Goal: Task Accomplishment & Management: Complete application form

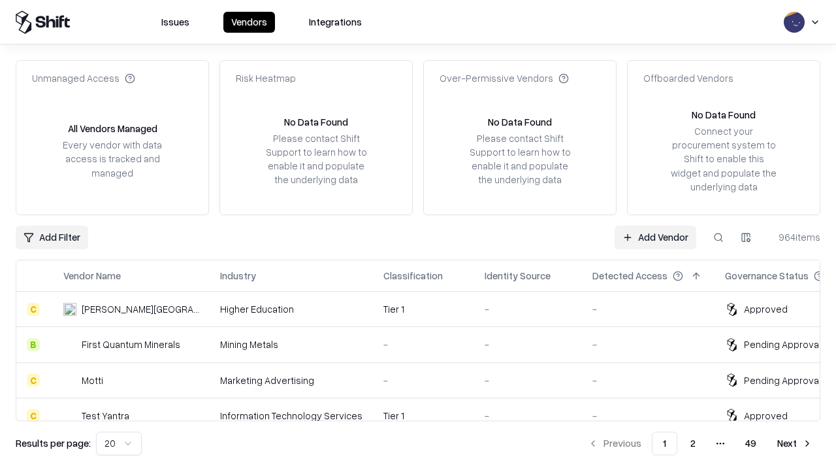
click at [655, 237] on link "Add Vendor" at bounding box center [656, 237] width 82 height 24
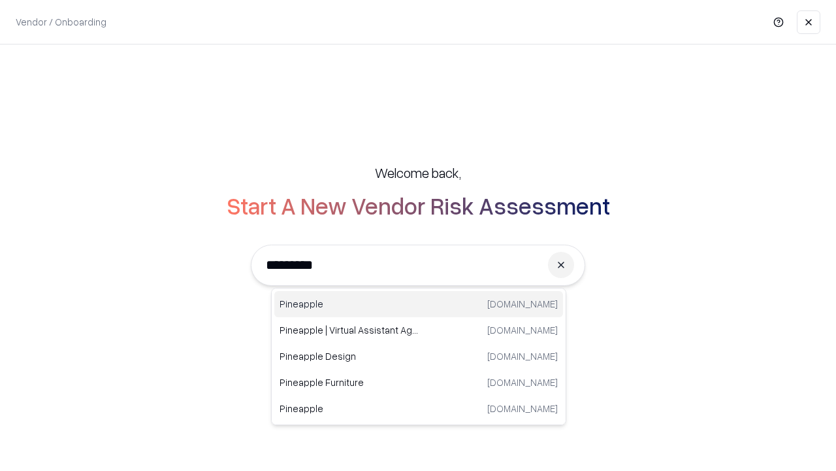
click at [419, 304] on div "Pineapple [DOMAIN_NAME]" at bounding box center [418, 304] width 289 height 26
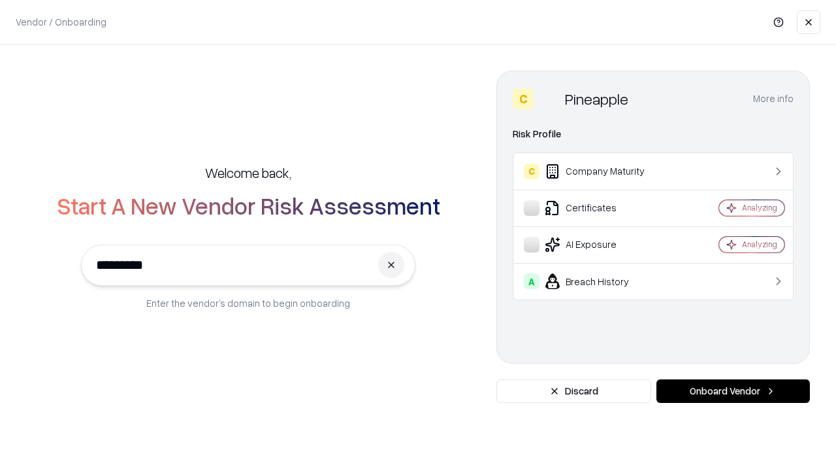
type input "*********"
click at [733, 391] on button "Onboard Vendor" at bounding box center [734, 391] width 154 height 24
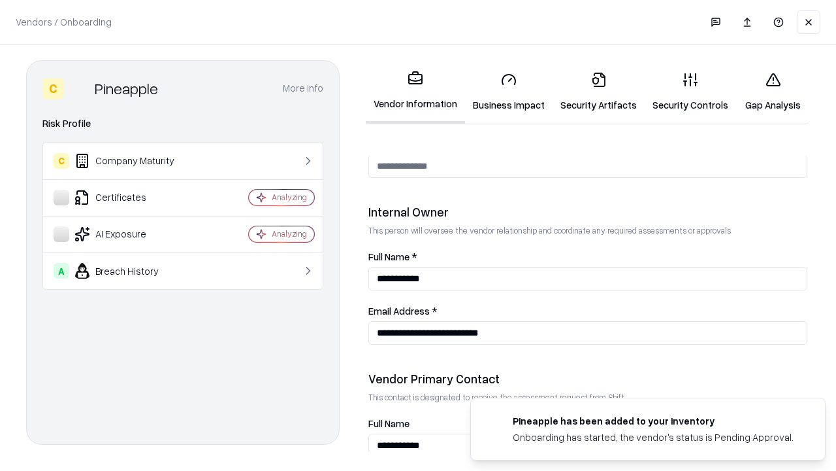
scroll to position [677, 0]
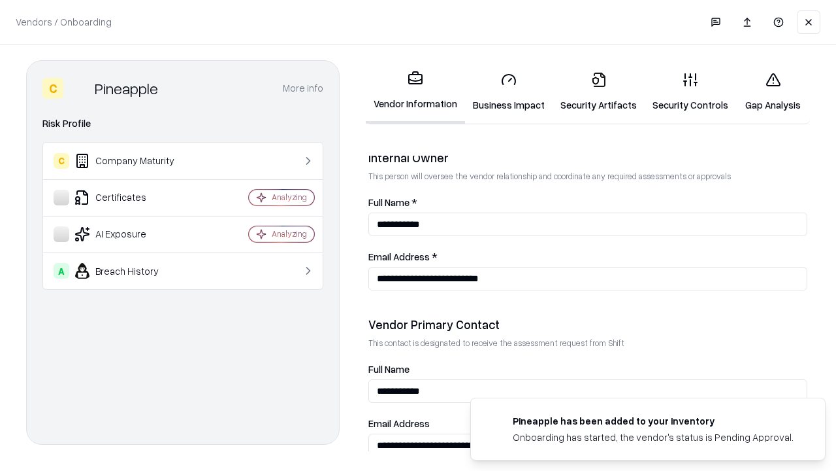
click at [599, 91] on link "Security Artifacts" at bounding box center [599, 91] width 92 height 61
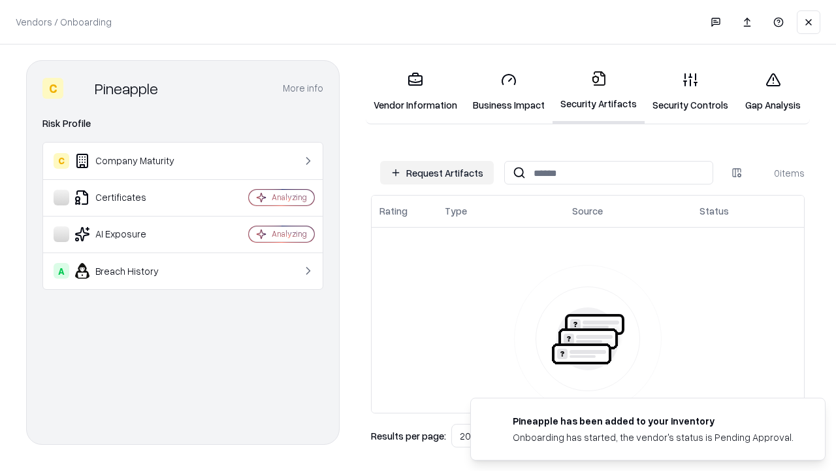
click at [437, 173] on button "Request Artifacts" at bounding box center [437, 173] width 114 height 24
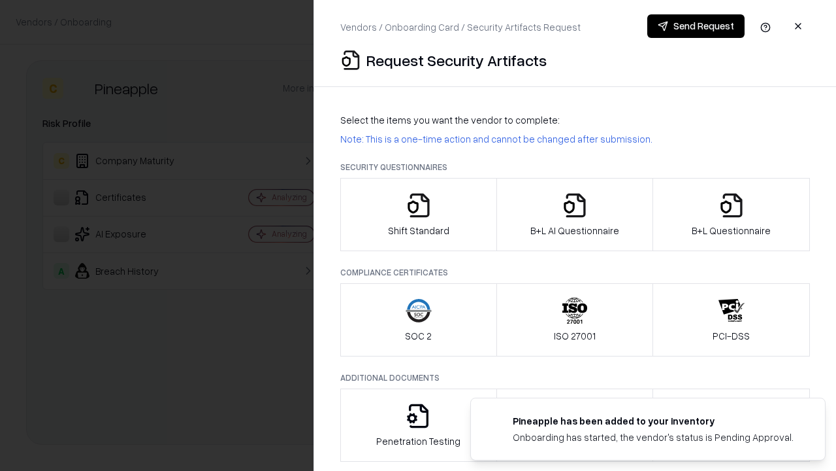
click at [731, 214] on icon "button" at bounding box center [732, 205] width 26 height 26
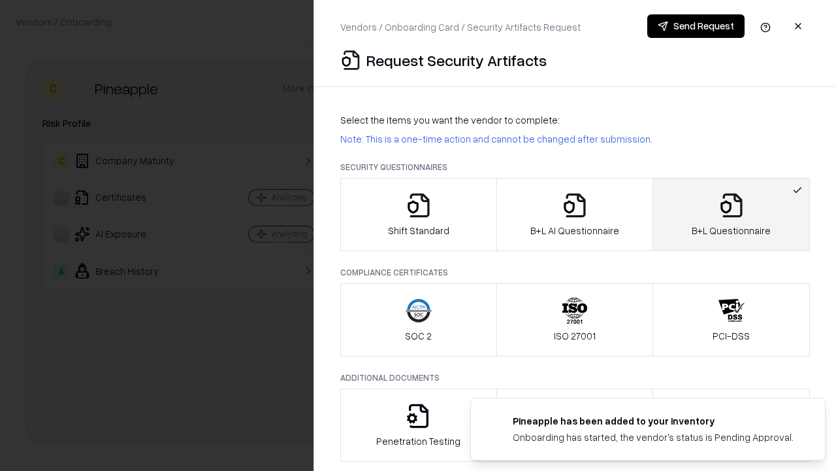
click at [574, 214] on icon "button" at bounding box center [575, 205] width 26 height 26
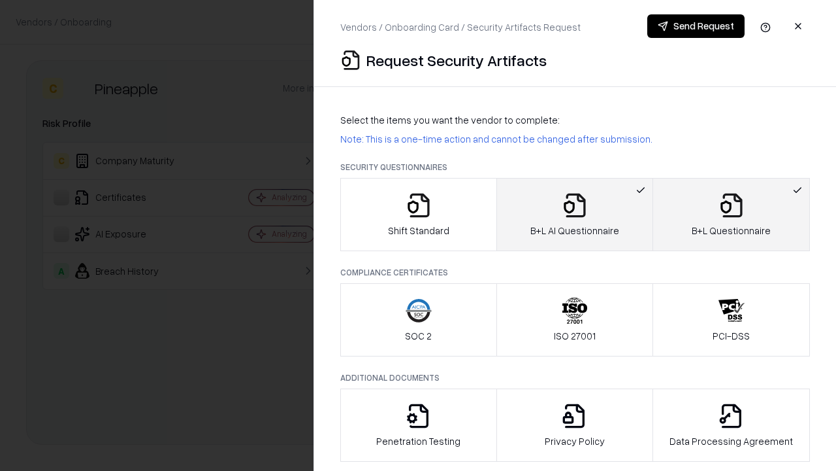
click at [696, 26] on button "Send Request" at bounding box center [696, 26] width 97 height 24
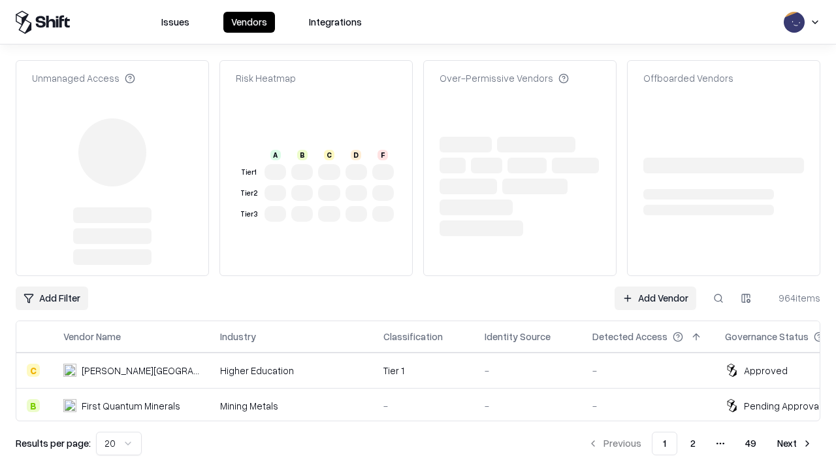
click at [655, 286] on link "Add Vendor" at bounding box center [656, 298] width 82 height 24
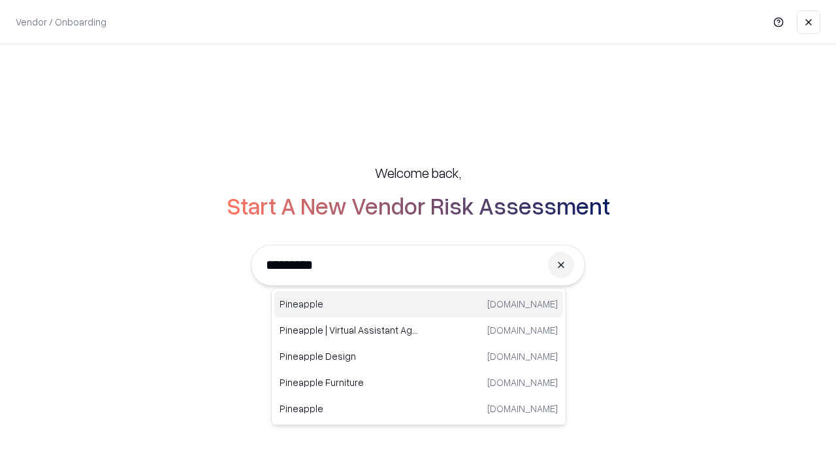
click at [419, 304] on div "Pineapple [DOMAIN_NAME]" at bounding box center [418, 304] width 289 height 26
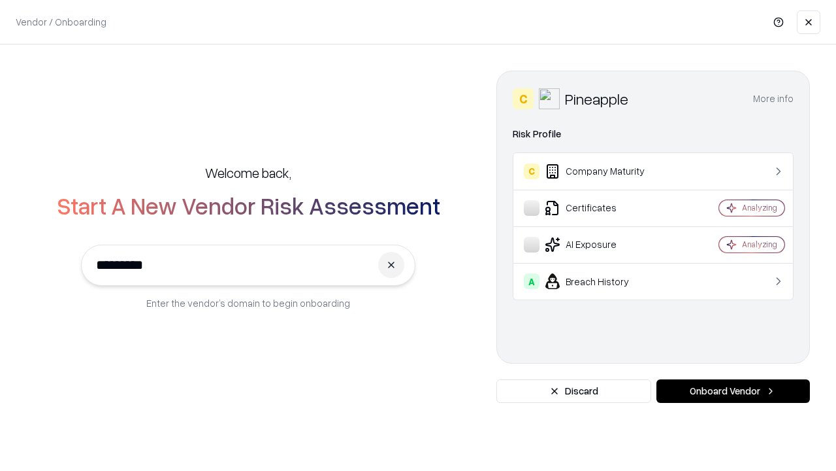
type input "*********"
click at [733, 391] on button "Onboard Vendor" at bounding box center [734, 391] width 154 height 24
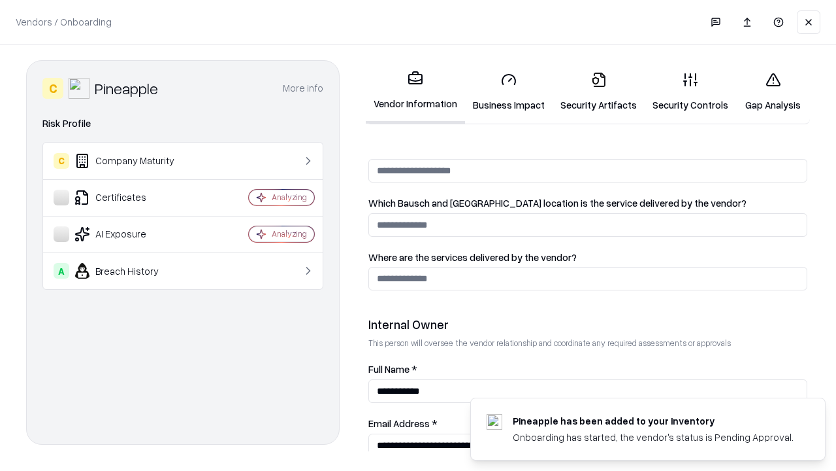
scroll to position [677, 0]
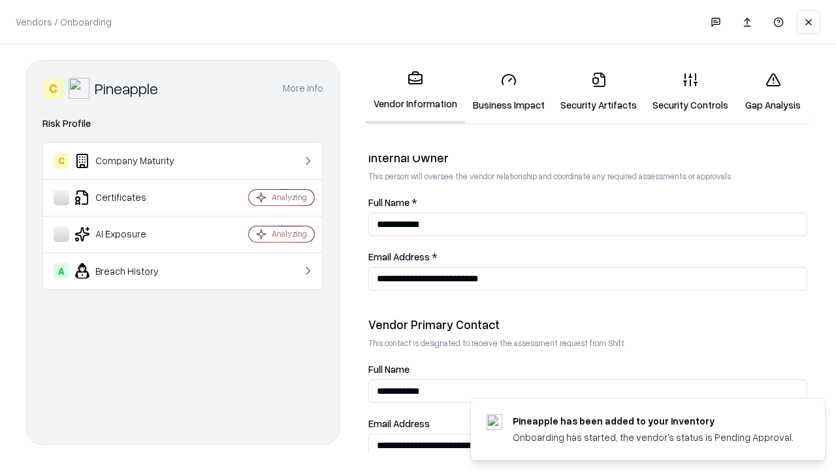
click at [773, 91] on link "Gap Analysis" at bounding box center [774, 91] width 74 height 61
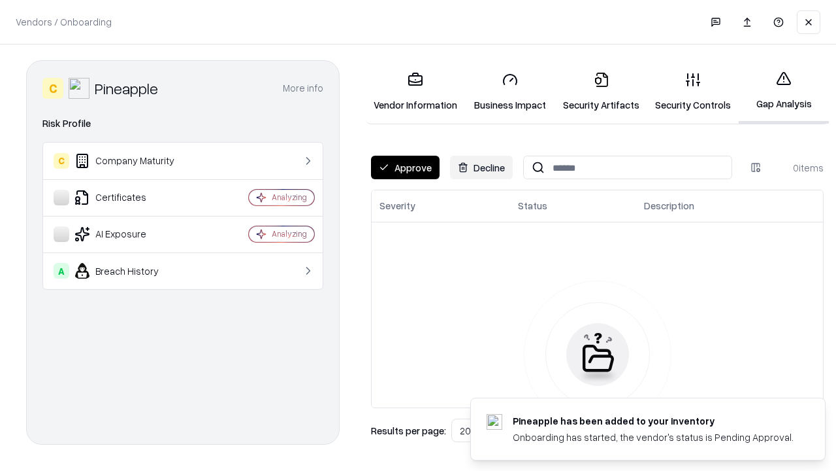
click at [405, 167] on button "Approve" at bounding box center [405, 168] width 69 height 24
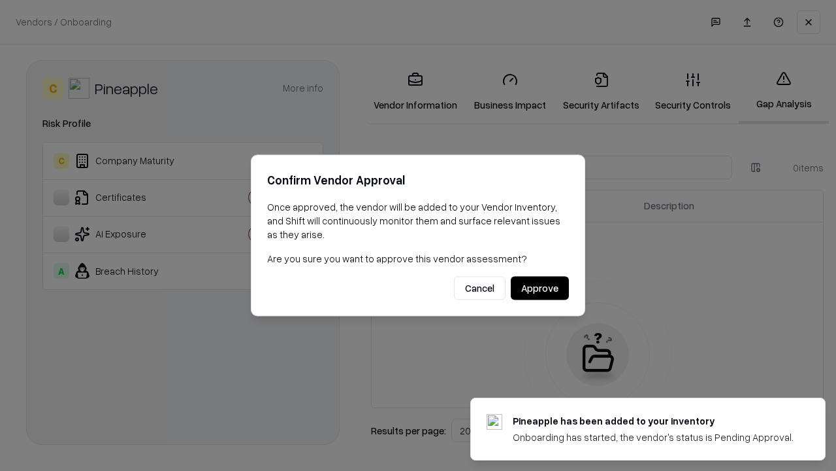
click at [540, 288] on button "Approve" at bounding box center [540, 288] width 58 height 24
